Goal: Transaction & Acquisition: Purchase product/service

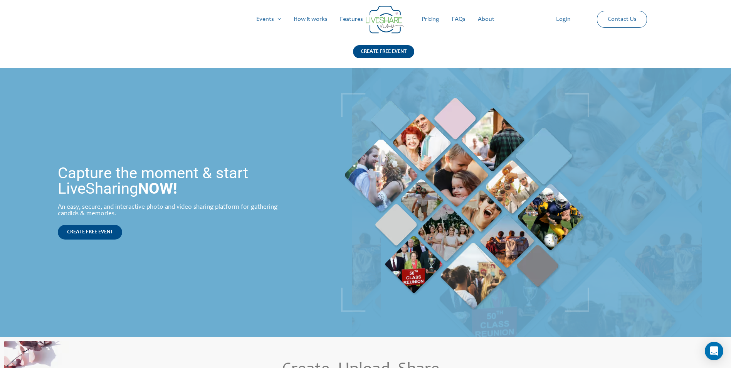
click at [430, 17] on link "Pricing" at bounding box center [430, 19] width 30 height 25
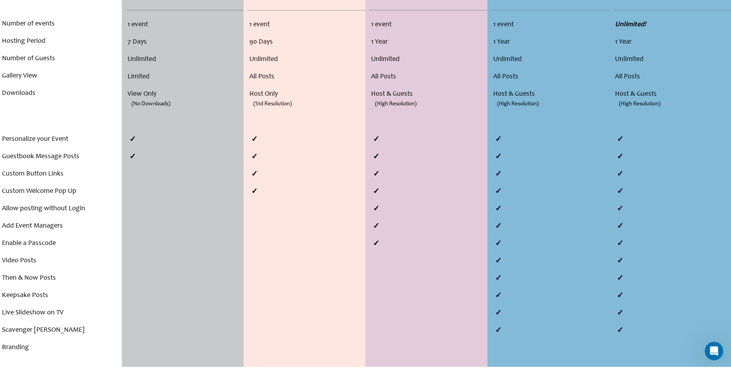
scroll to position [270, 0]
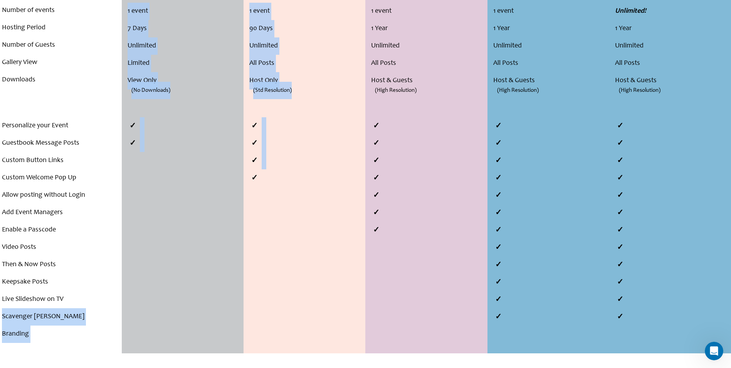
drag, startPoint x: 119, startPoint y: 292, endPoint x: 263, endPoint y: 301, distance: 144.7
click at [263, 301] on div "Compare Plans . . . Number of events Hosting Period Number of Guests Gallery Vi…" at bounding box center [365, 132] width 731 height 442
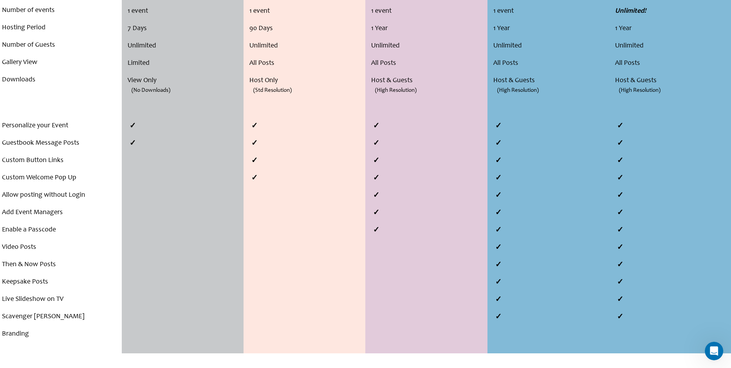
drag, startPoint x: 513, startPoint y: 303, endPoint x: 506, endPoint y: 299, distance: 8.3
click at [511, 301] on li at bounding box center [550, 299] width 118 height 17
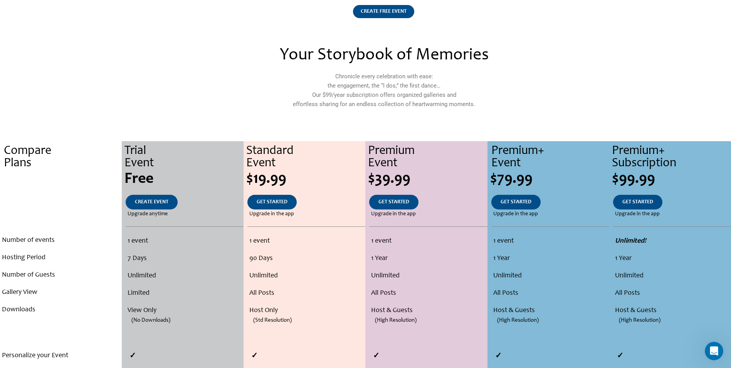
scroll to position [39, 0]
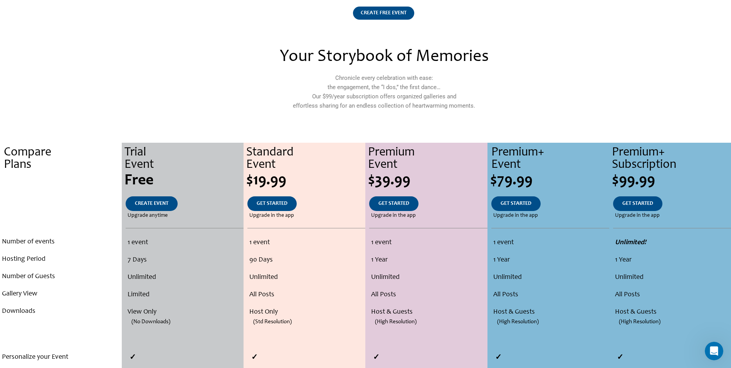
drag, startPoint x: 499, startPoint y: 181, endPoint x: 530, endPoint y: 181, distance: 30.8
click at [530, 181] on div "$79.99" at bounding box center [549, 180] width 119 height 15
drag, startPoint x: 530, startPoint y: 181, endPoint x: 552, endPoint y: 195, distance: 26.2
click at [552, 195] on div "Premium+ Event $79.99 GET STARTED Upgrade in the app 1 event 1 Year Unlimited A…" at bounding box center [548, 364] width 122 height 442
drag, startPoint x: 552, startPoint y: 195, endPoint x: 504, endPoint y: 165, distance: 57.3
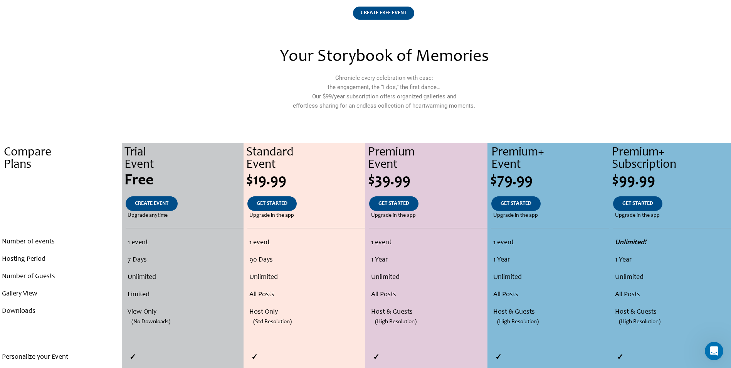
click at [504, 165] on div "Premium+ Event" at bounding box center [550, 158] width 118 height 25
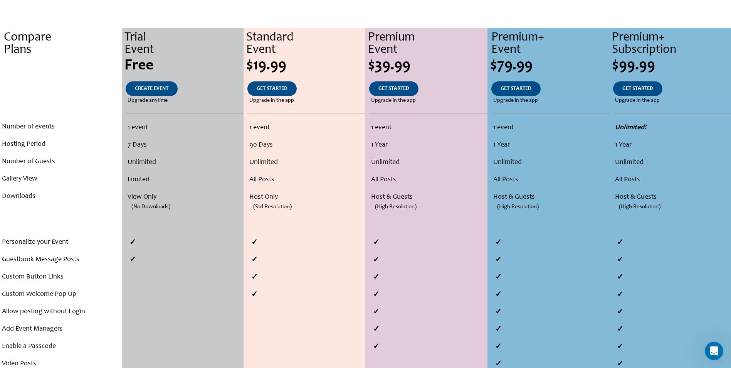
scroll to position [154, 0]
